Goal: Find specific fact: Find specific fact

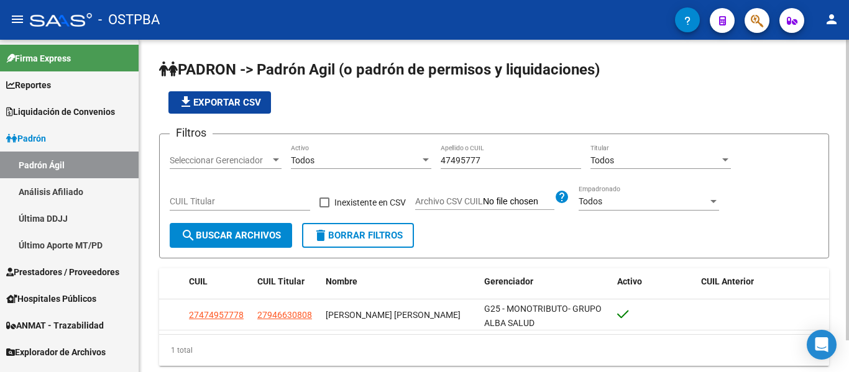
click at [471, 155] on input "47495777" at bounding box center [511, 160] width 141 height 11
paste input "39848276"
click at [274, 228] on button "search Buscar Archivos" at bounding box center [231, 235] width 122 height 25
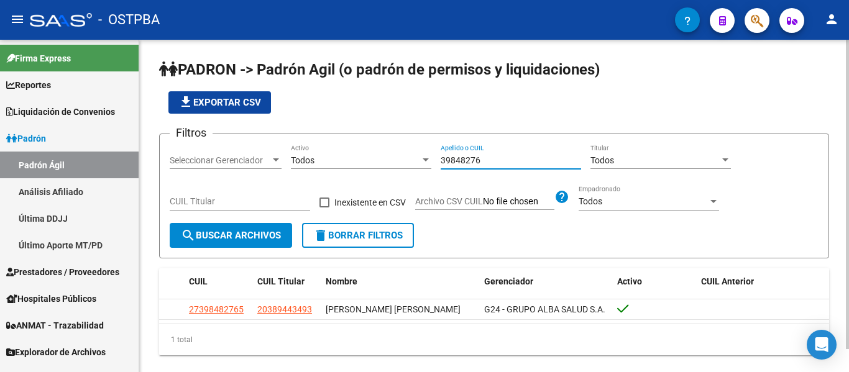
click at [474, 155] on input "39848276" at bounding box center [511, 160] width 141 height 11
paste input "46422594"
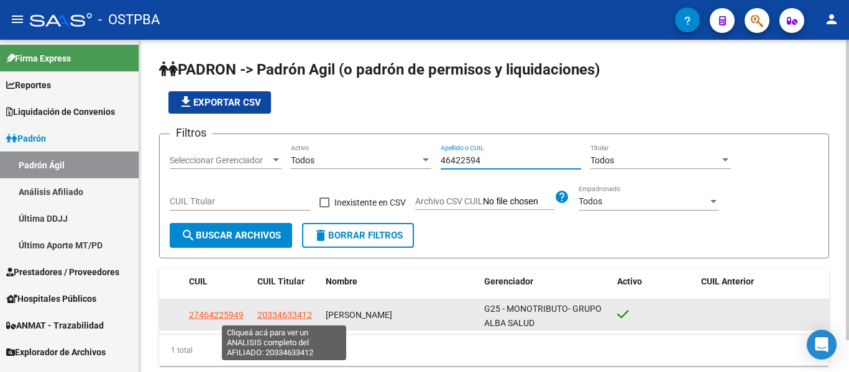
type input "46422594"
click at [289, 316] on span "20334633412" at bounding box center [284, 315] width 55 height 10
type textarea "20334633412"
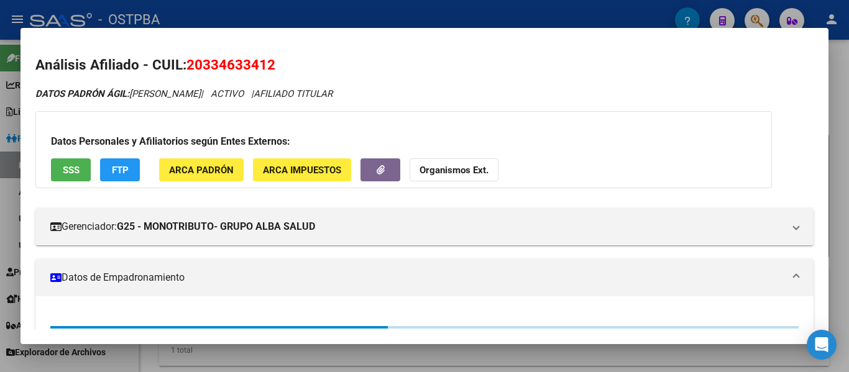
click at [249, 70] on span "20334633412" at bounding box center [231, 65] width 89 height 16
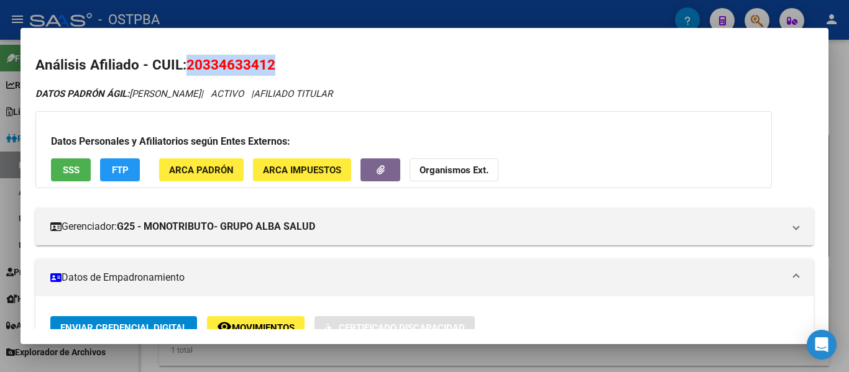
copy span "20334633412"
